Goal: Task Accomplishment & Management: Use online tool/utility

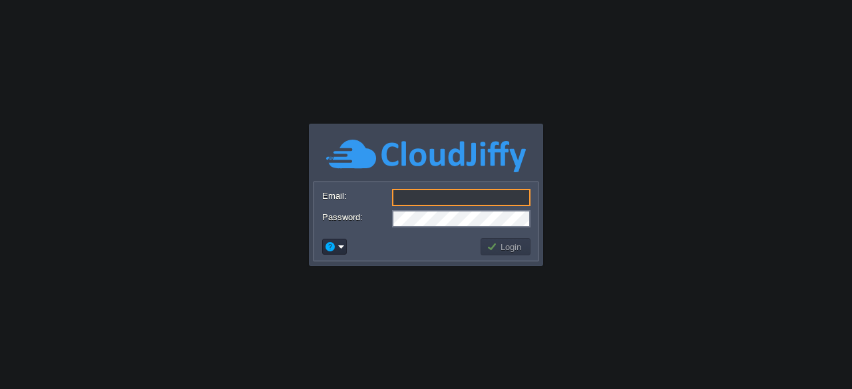
type input "[EMAIL_ADDRESS][DOMAIN_NAME]"
click at [525, 200] on input "[EMAIL_ADDRESS][DOMAIN_NAME]" at bounding box center [461, 197] width 138 height 17
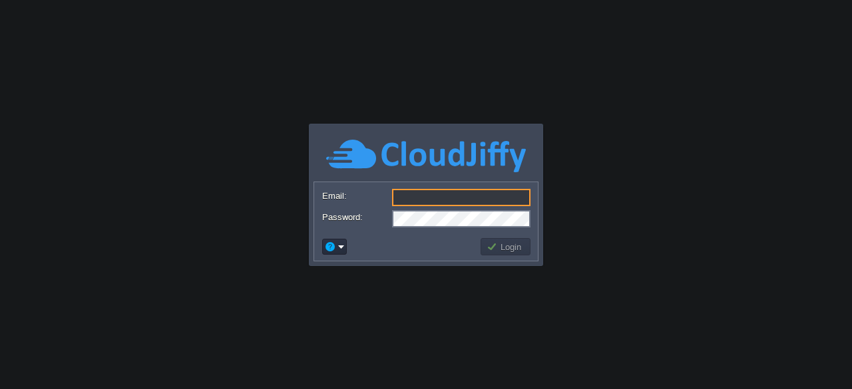
scroll to position [0, 0]
type input "a"
type input "[EMAIL_ADDRESS][DOMAIN_NAME]"
click at [474, 204] on input "[EMAIL_ADDRESS][DOMAIN_NAME]" at bounding box center [461, 197] width 138 height 17
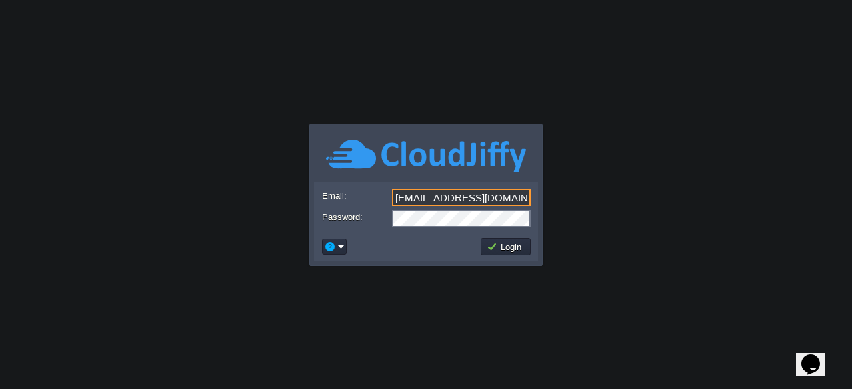
click at [474, 204] on input "[EMAIL_ADDRESS][DOMAIN_NAME]" at bounding box center [461, 197] width 138 height 17
paste input "[EMAIL_ADDRESS][DOMAIN_NAME]"
type input "[EMAIL_ADDRESS][DOMAIN_NAME]"
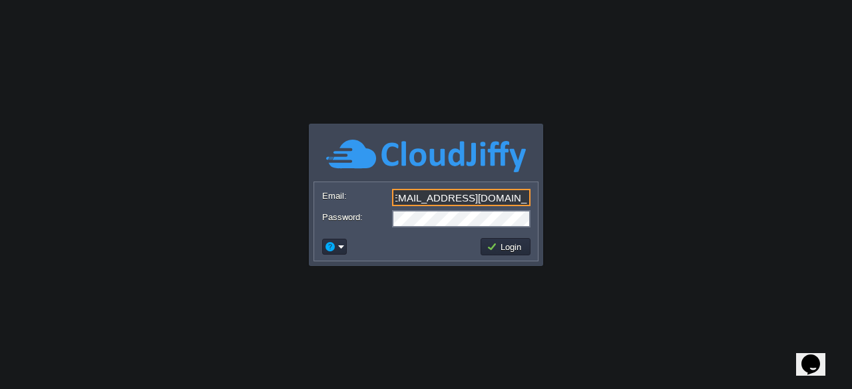
scroll to position [0, 0]
click at [406, 281] on body "Application Platform v.8.10.2 Email: [EMAIL_ADDRESS][DOMAIN_NAME] Password: Log…" at bounding box center [426, 194] width 852 height 389
click at [524, 251] on button "Login" at bounding box center [505, 247] width 39 height 12
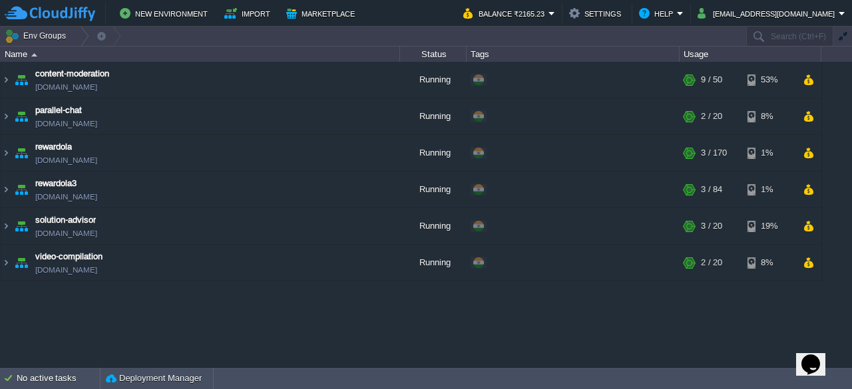
click at [144, 333] on div "content-moderation [DOMAIN_NAME] Running + Add to Env Group RAM 18% CPU 1% 9 / …" at bounding box center [426, 214] width 852 height 305
